Goal: Transaction & Acquisition: Purchase product/service

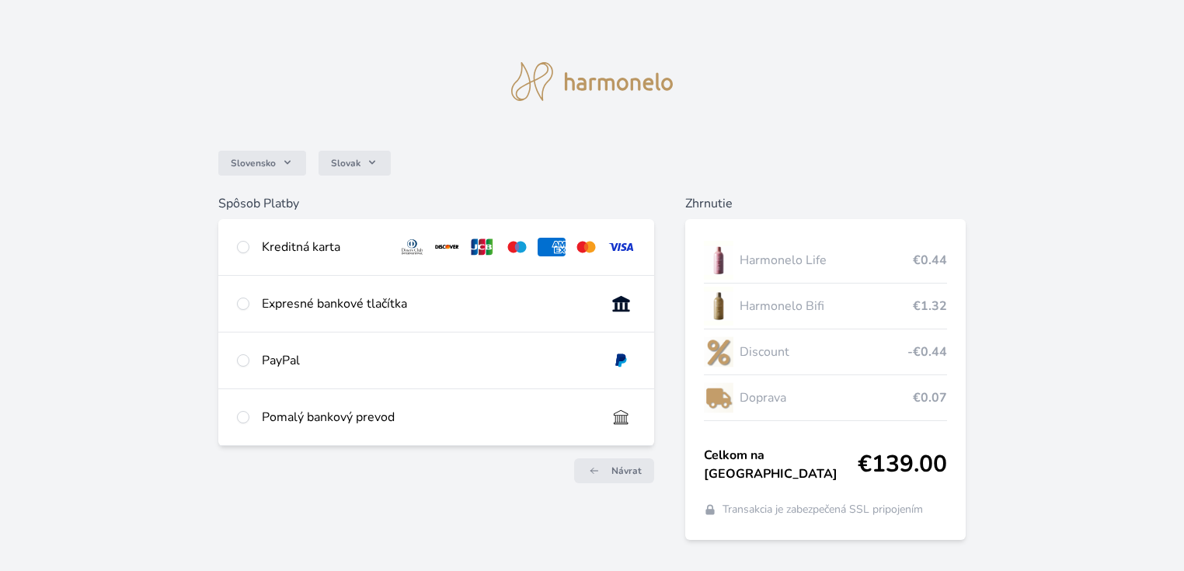
click at [619, 249] on img at bounding box center [621, 247] width 29 height 19
radio input "true"
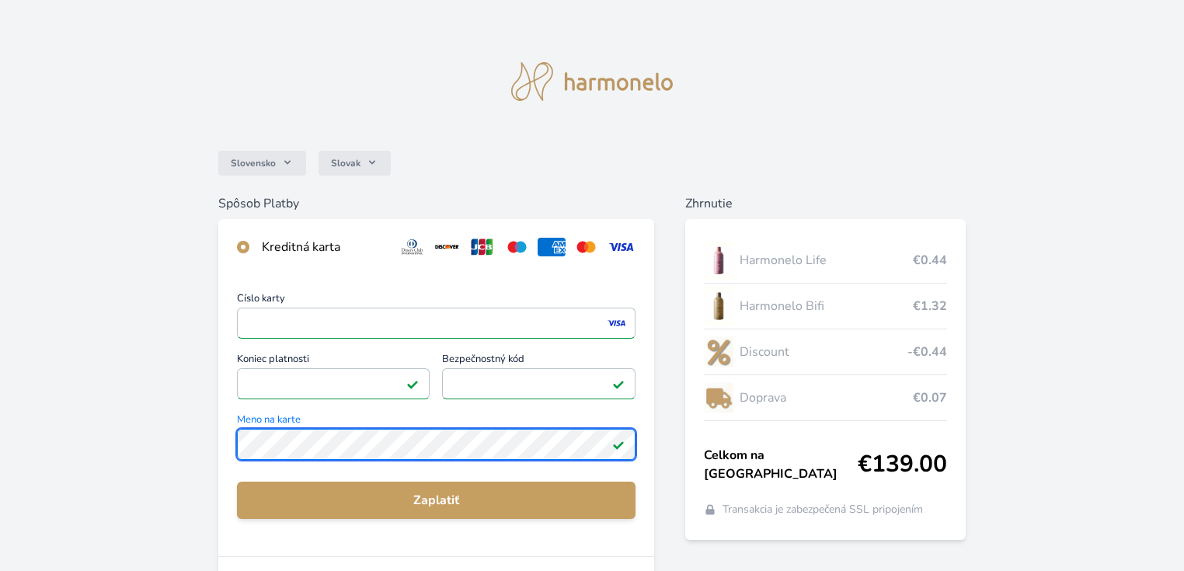
click at [206, 452] on div "Slovensko Slovak Spôsob Platby Kreditná karta Číslo karty <p>Your browser does …" at bounding box center [592, 404] width 1184 height 808
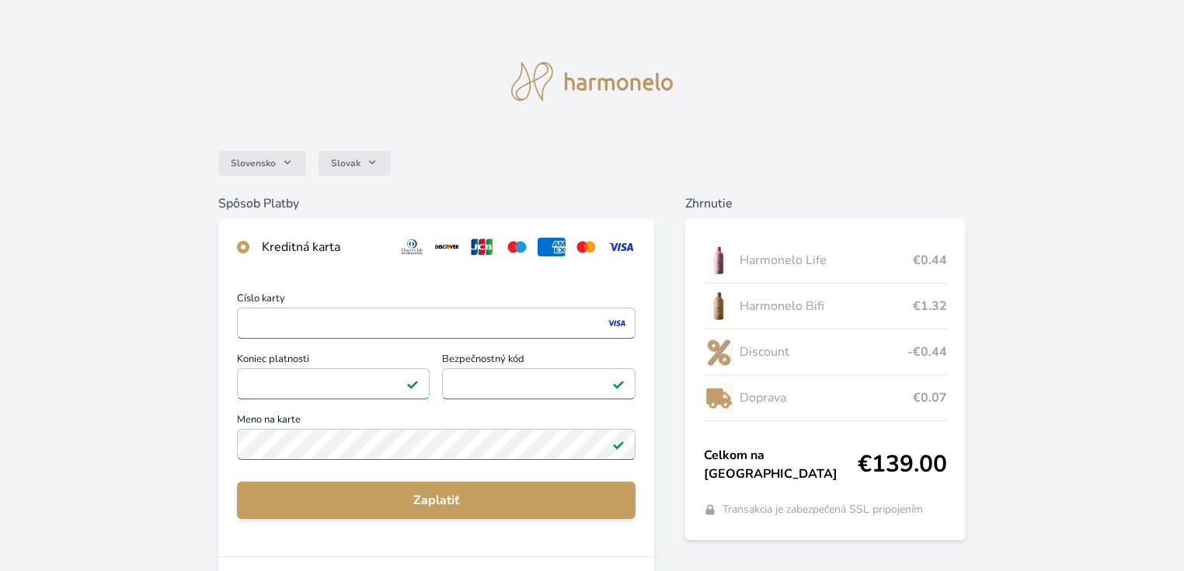
click at [134, 459] on div "Slovensko Slovak Spôsob Platby Kreditná karta Číslo karty <p>Your browser does …" at bounding box center [592, 404] width 1184 height 808
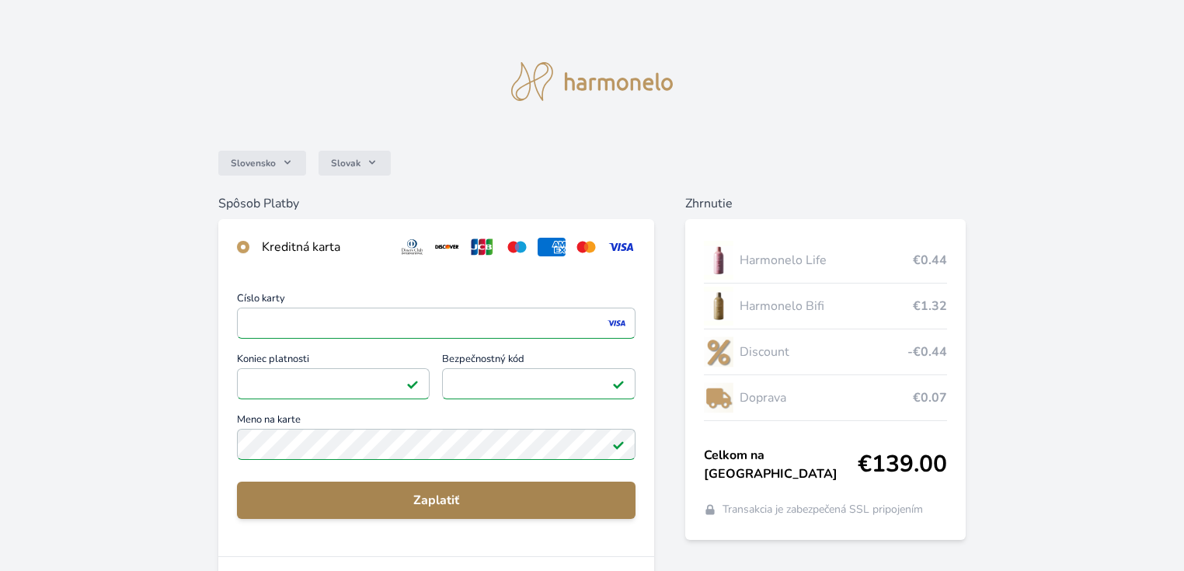
click at [417, 501] on span "Zaplatiť" at bounding box center [436, 500] width 375 height 19
